Goal: Information Seeking & Learning: Learn about a topic

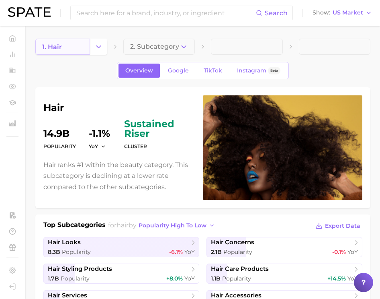
click at [72, 48] on link "1. hair" at bounding box center [62, 47] width 55 height 16
click at [96, 48] on icon "Change Category" at bounding box center [99, 47] width 8 height 8
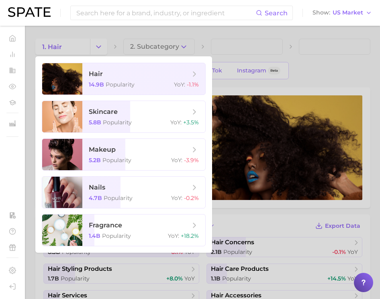
click at [152, 40] on div at bounding box center [190, 149] width 380 height 299
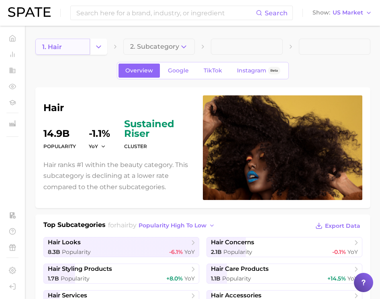
click at [76, 43] on link "1. hair" at bounding box center [62, 47] width 55 height 16
click at [93, 45] on button "Change Category" at bounding box center [98, 47] width 17 height 16
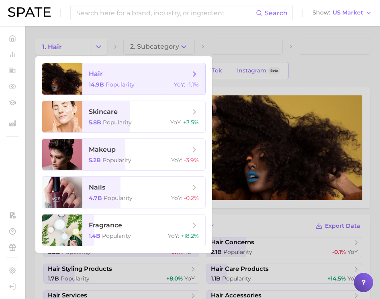
click at [116, 83] on span "Popularity" at bounding box center [120, 84] width 29 height 7
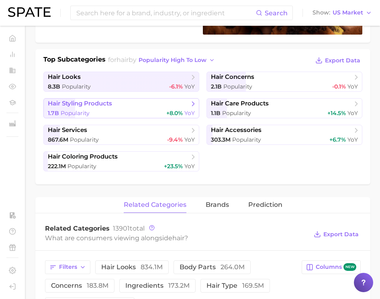
scroll to position [175, 0]
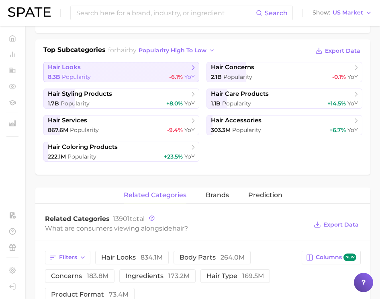
click at [145, 72] on link "hair looks 8.3b Popularity -6.1% YoY" at bounding box center [121, 72] width 156 height 20
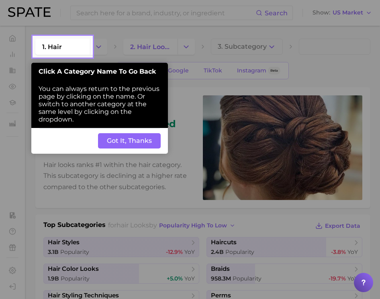
click at [130, 146] on button "Got It, Thanks" at bounding box center [129, 140] width 63 height 15
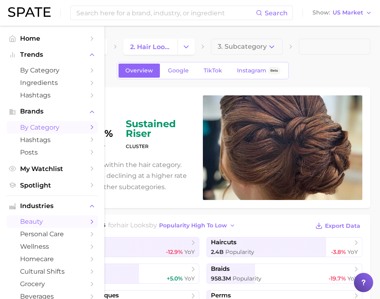
click at [48, 129] on span "by Category" at bounding box center [52, 127] width 64 height 8
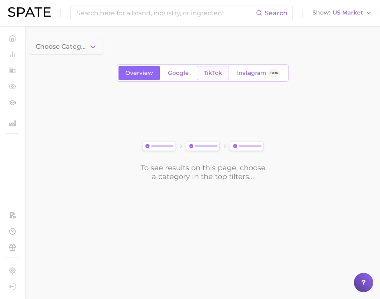
click at [216, 76] on link "TikTok" at bounding box center [213, 73] width 32 height 14
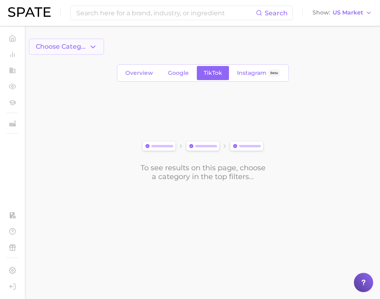
click at [63, 51] on button "Choose Category" at bounding box center [66, 47] width 75 height 16
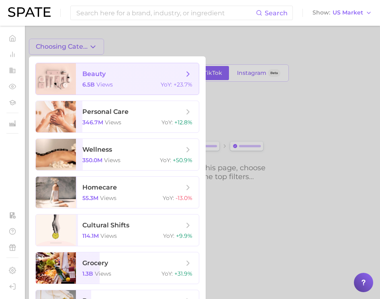
click at [123, 85] on div "6.5b views YoY : +23.7%" at bounding box center [137, 84] width 110 height 7
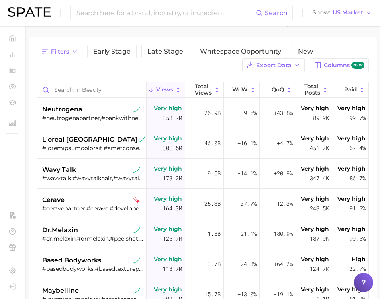
scroll to position [56, 0]
